Goal: Information Seeking & Learning: Learn about a topic

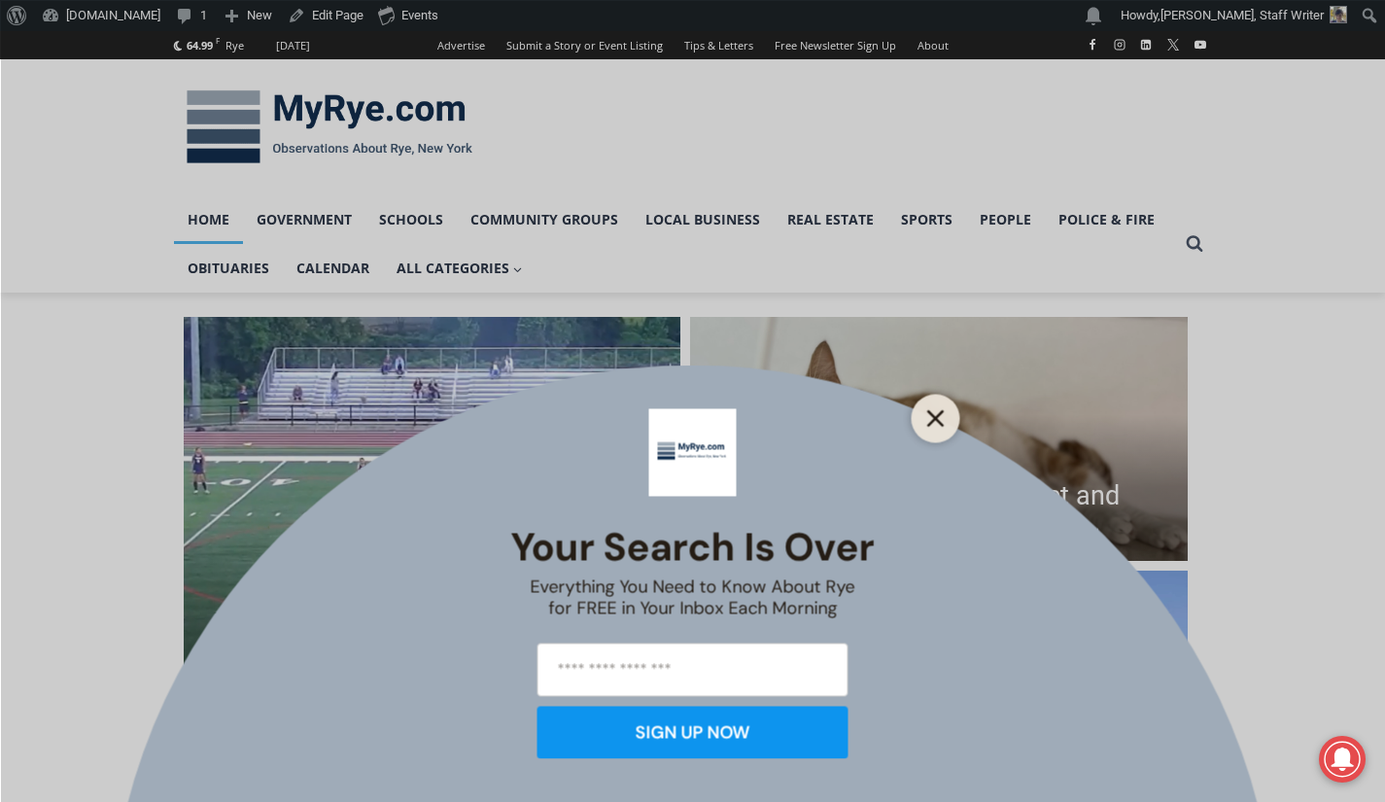
click at [932, 421] on line "Close" at bounding box center [935, 418] width 14 height 14
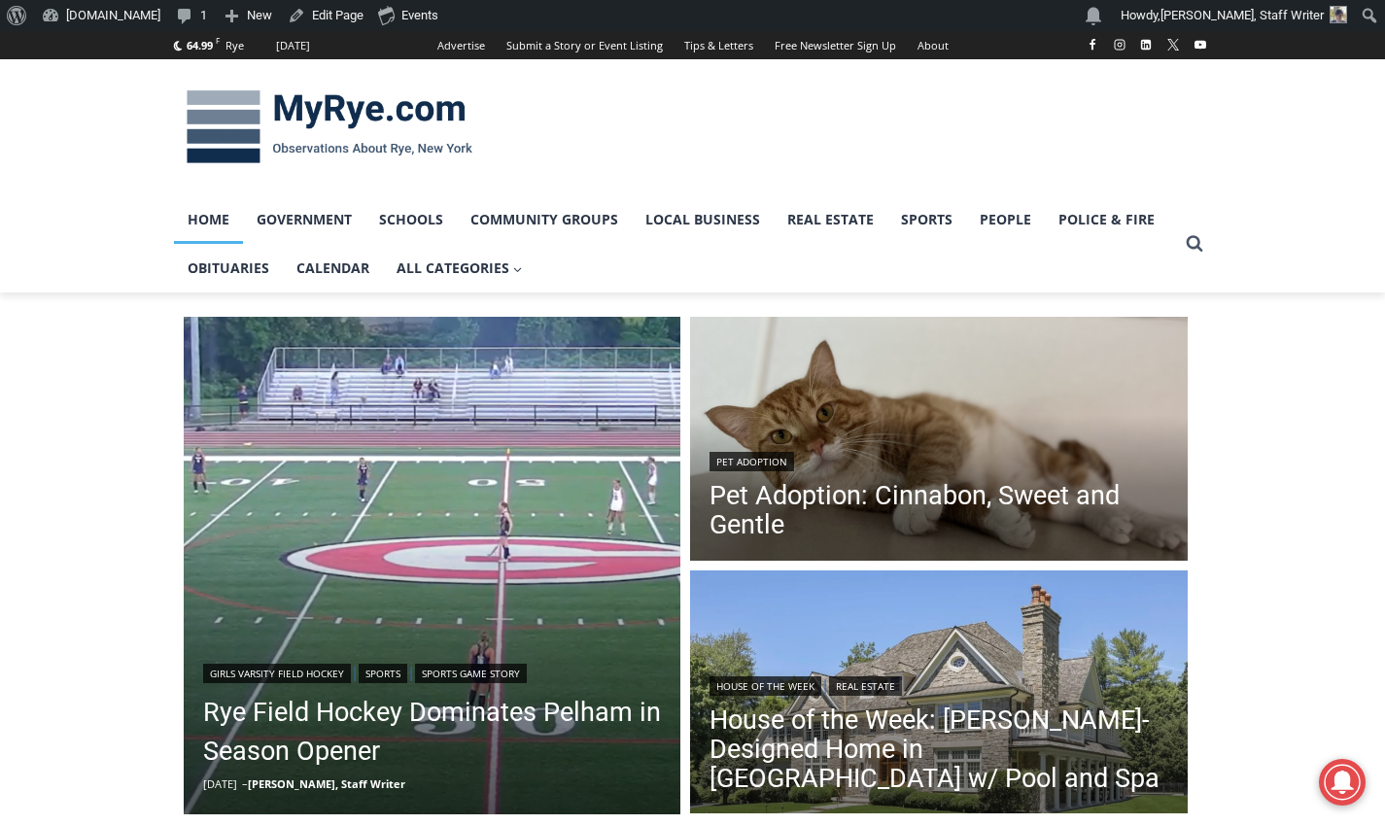
click at [306, 732] on link "Rye Field Hockey Dominates Pelham in Season Opener" at bounding box center [432, 732] width 459 height 78
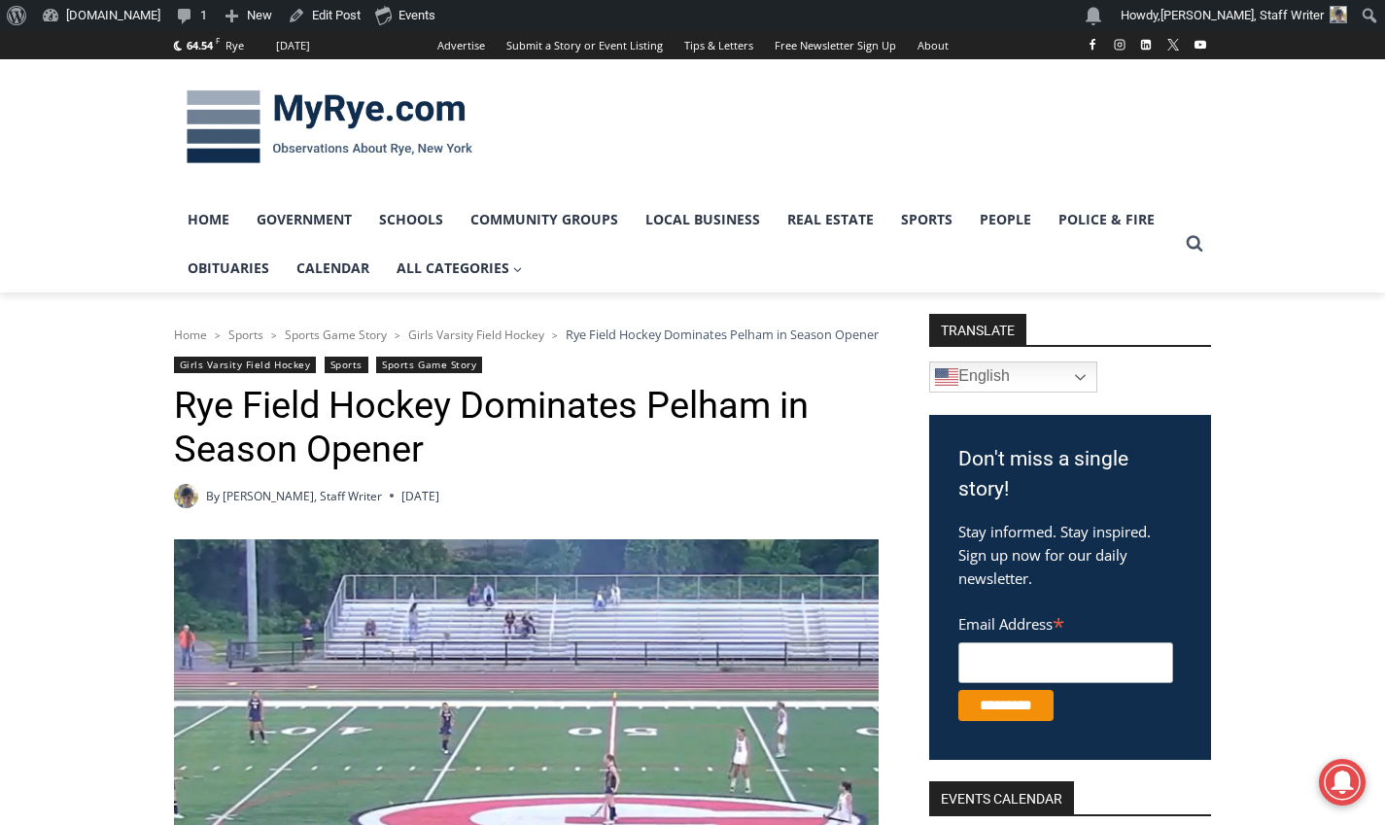
click at [293, 133] on img at bounding box center [329, 127] width 311 height 101
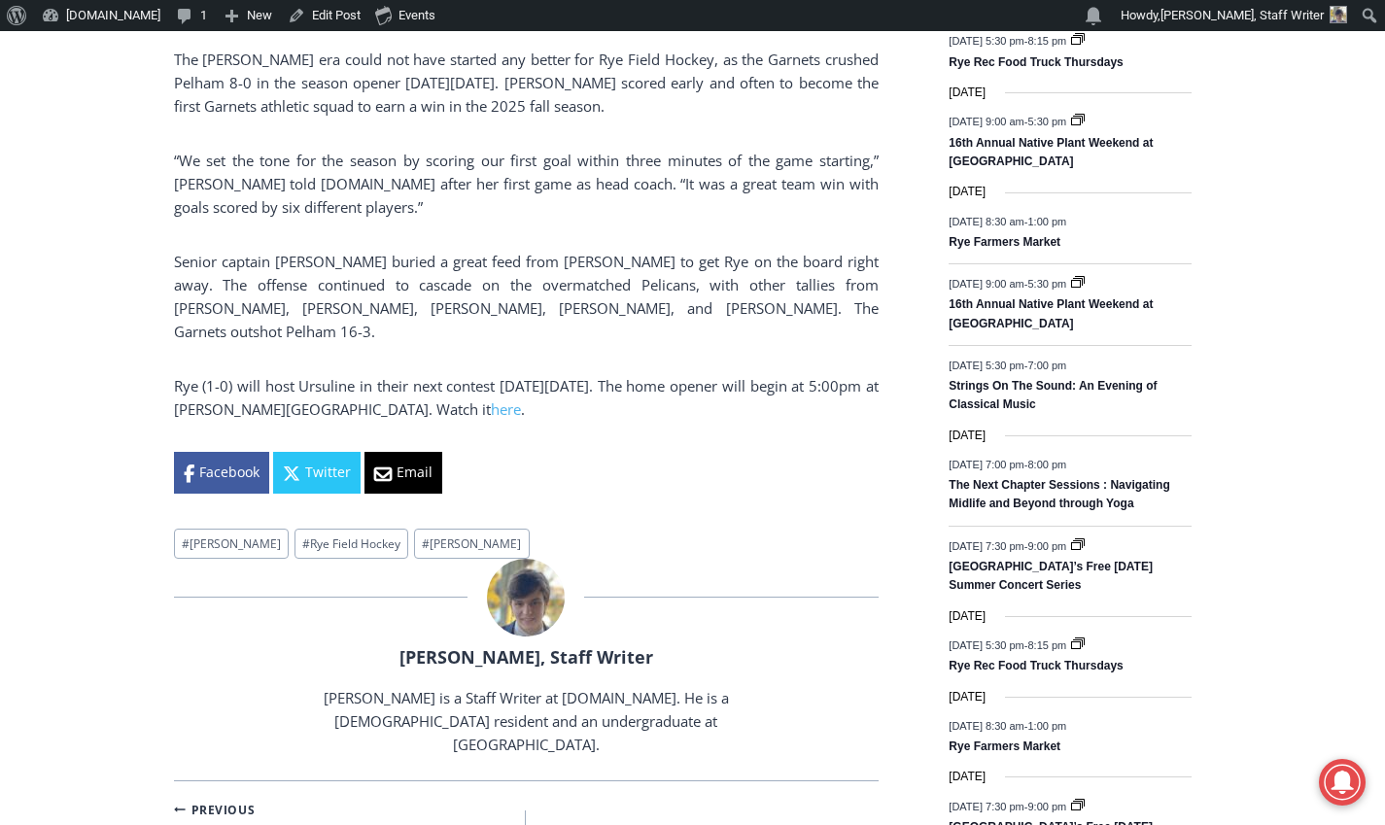
scroll to position [1118, 0]
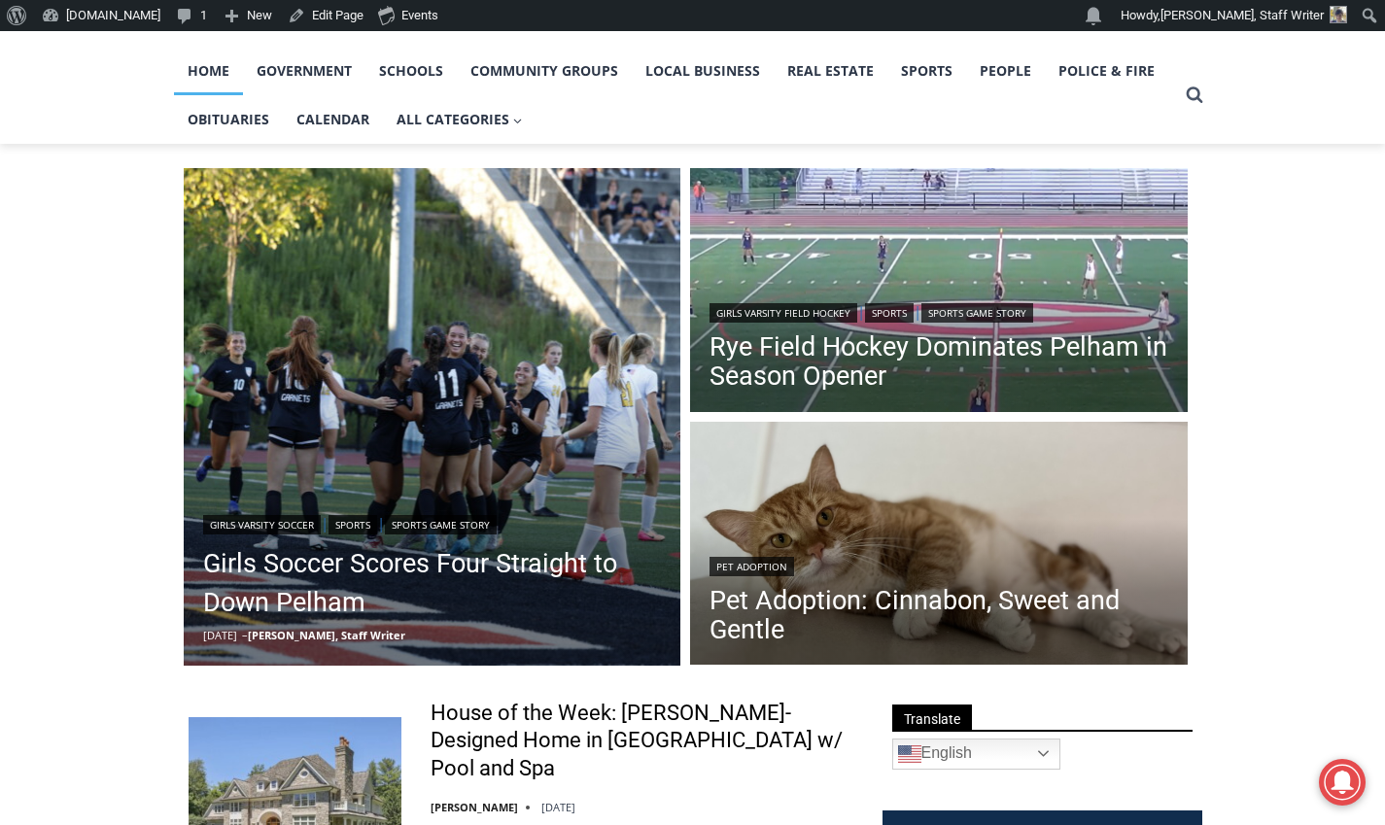
scroll to position [152, 0]
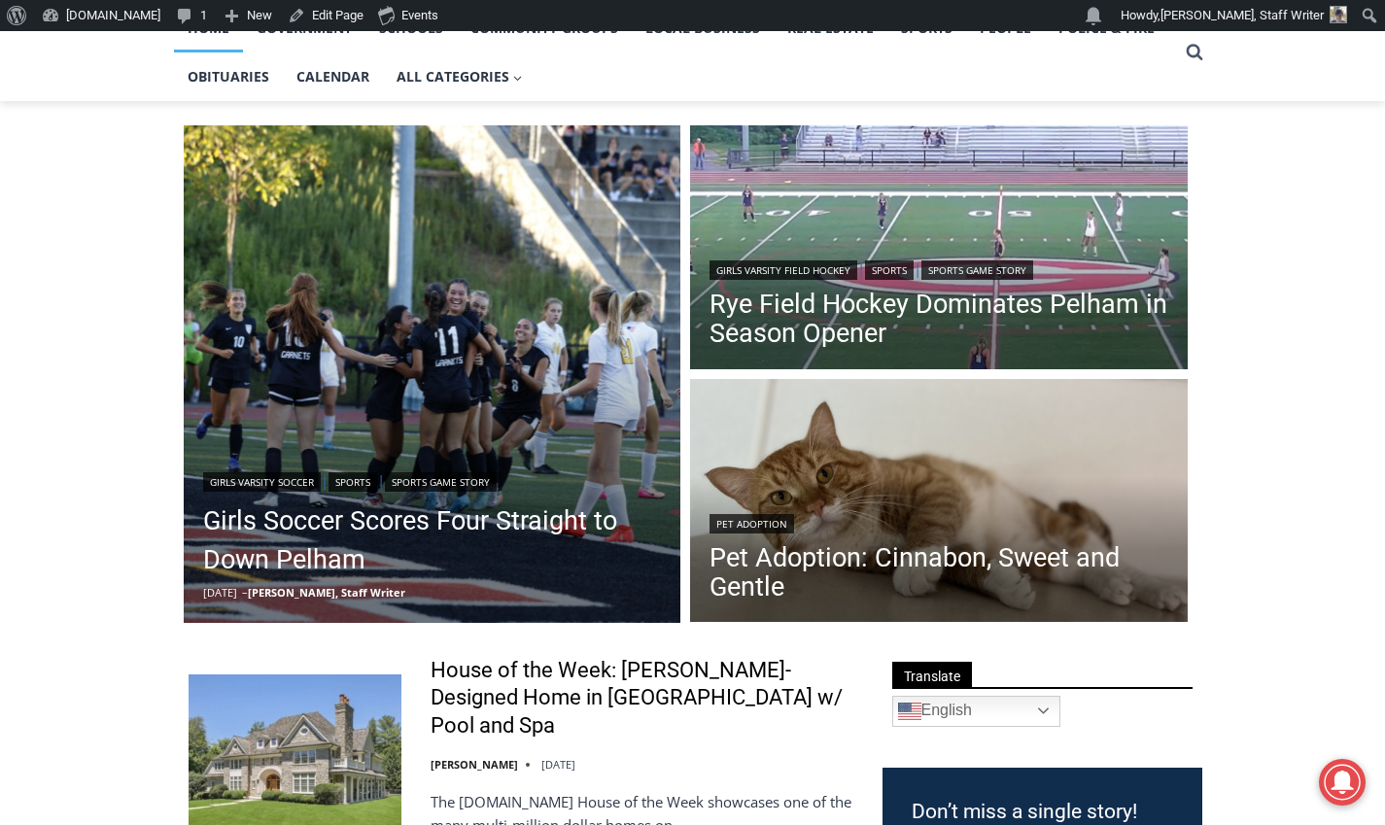
scroll to position [193, 0]
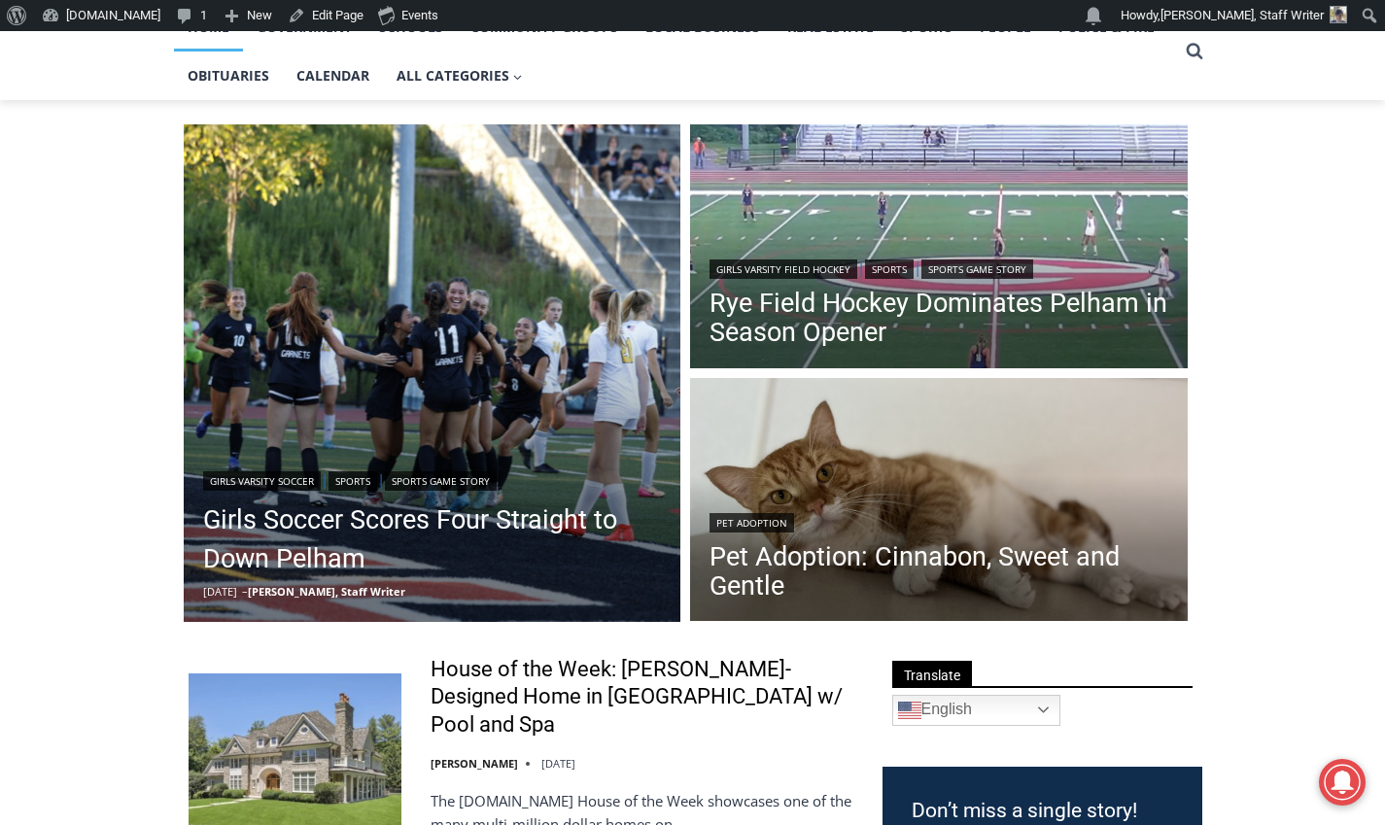
click at [281, 554] on link "Girls Soccer Scores Four Straight to Down Pelham" at bounding box center [432, 540] width 459 height 78
